Goal: Information Seeking & Learning: Learn about a topic

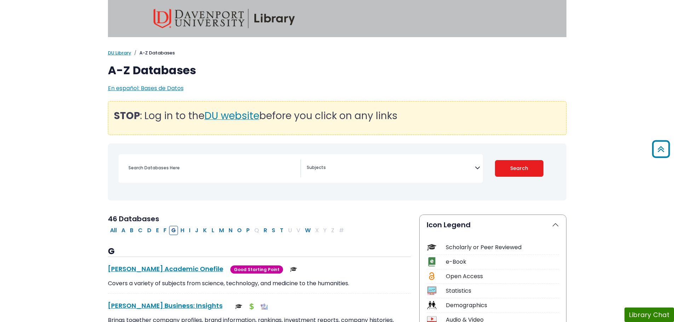
scroll to position [141, 0]
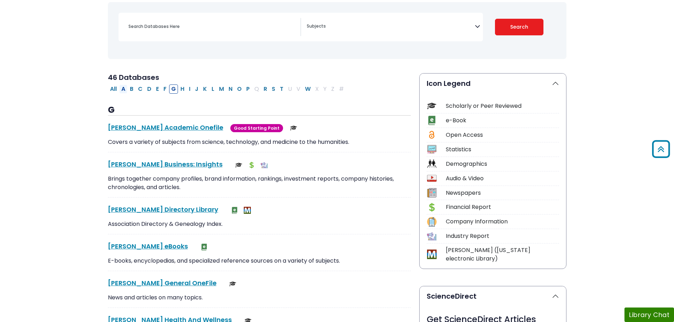
click at [124, 91] on button "A" at bounding box center [123, 89] width 8 height 9
select select "Database Subject Filter"
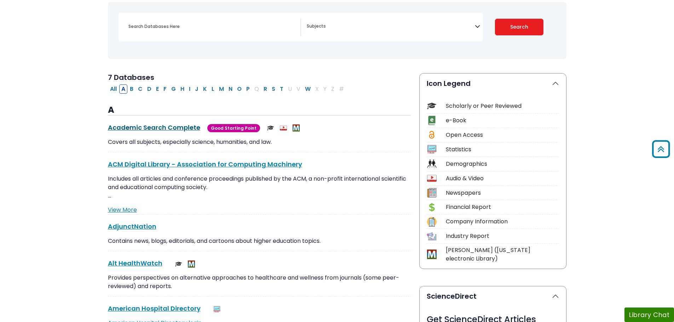
click at [129, 126] on link "Academic Search Complete This link opens in a new window" at bounding box center [154, 127] width 92 height 9
click at [134, 126] on link "Academic Search Complete This link opens in a new window" at bounding box center [154, 127] width 92 height 9
click at [313, 106] on h3 "A" at bounding box center [259, 110] width 303 height 11
click at [180, 128] on link "Academic Search Complete This link opens in a new window" at bounding box center [154, 127] width 92 height 9
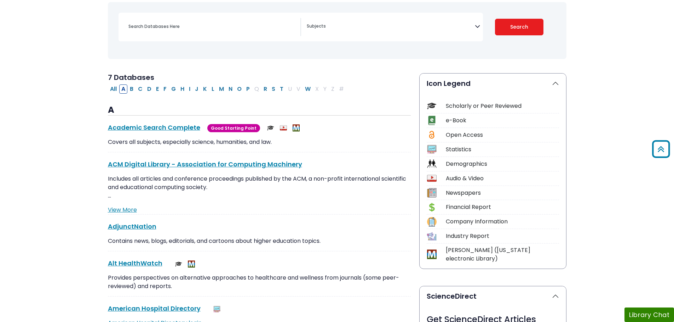
drag, startPoint x: 551, startPoint y: 143, endPoint x: 615, endPoint y: 110, distance: 71.5
click at [552, 143] on div "Scholarly or Peer Reviewed e-Book Open Access Statistics Demographics Audio & V…" at bounding box center [492, 180] width 146 height 175
click at [162, 126] on link "Academic Search Complete This link opens in a new window" at bounding box center [154, 127] width 92 height 9
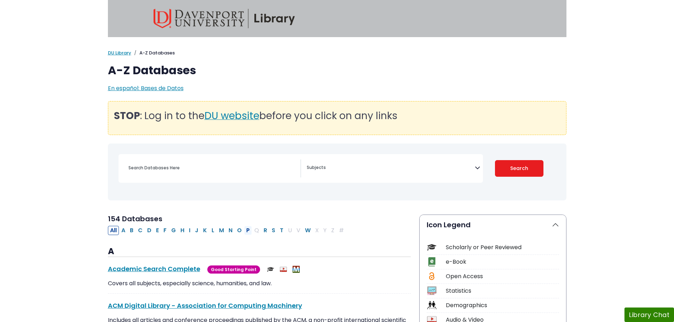
click at [249, 232] on button "P" at bounding box center [248, 230] width 8 height 9
select select "Database Subject Filter"
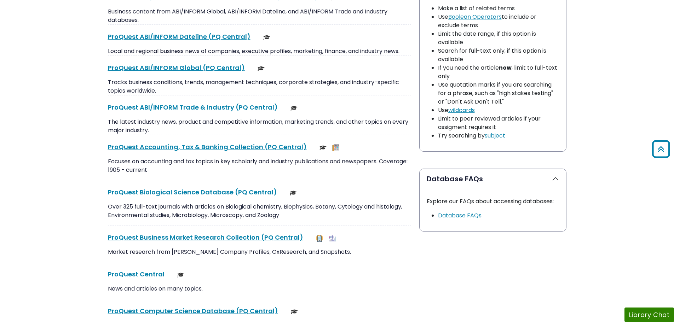
scroll to position [636, 0]
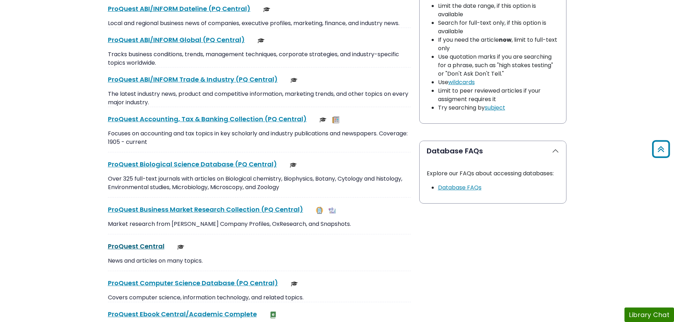
click at [147, 247] on link "ProQuest Central This link opens in a new window" at bounding box center [136, 246] width 57 height 9
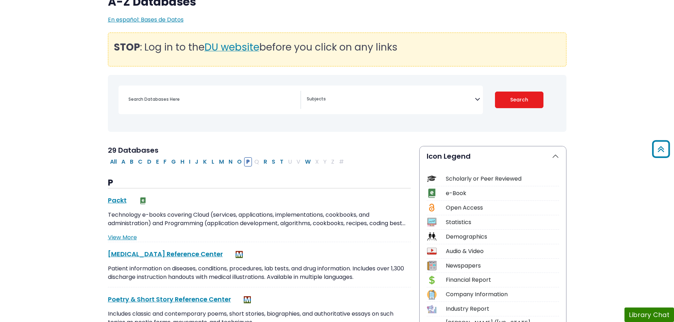
scroll to position [0, 0]
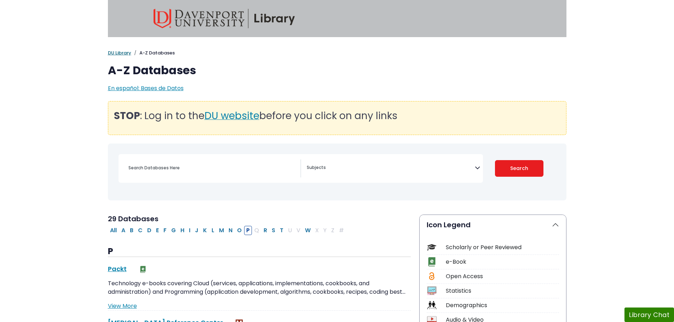
click at [127, 51] on link "DU Library" at bounding box center [119, 53] width 23 height 7
